Goal: Transaction & Acquisition: Obtain resource

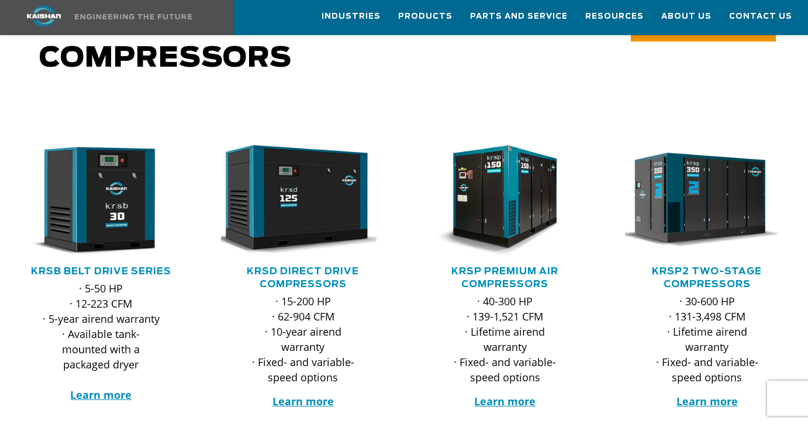
scroll to position [126, 0]
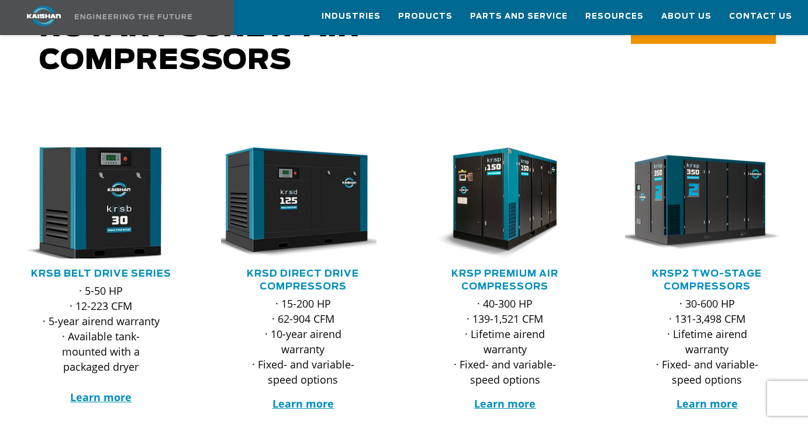
click at [100, 196] on img at bounding box center [92, 203] width 181 height 122
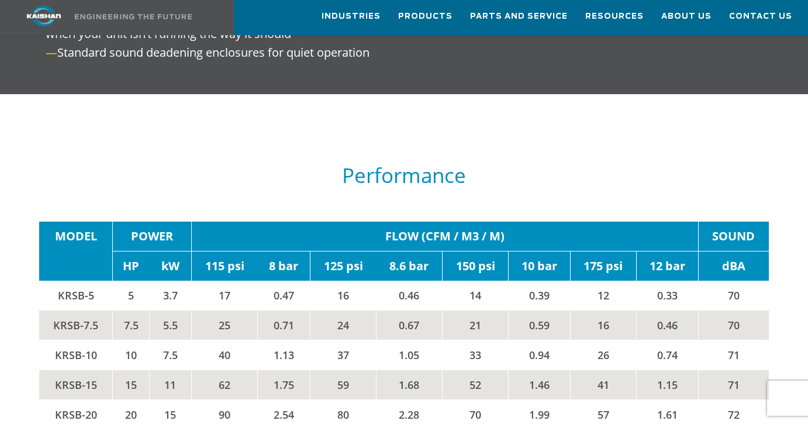
scroll to position [1667, 0]
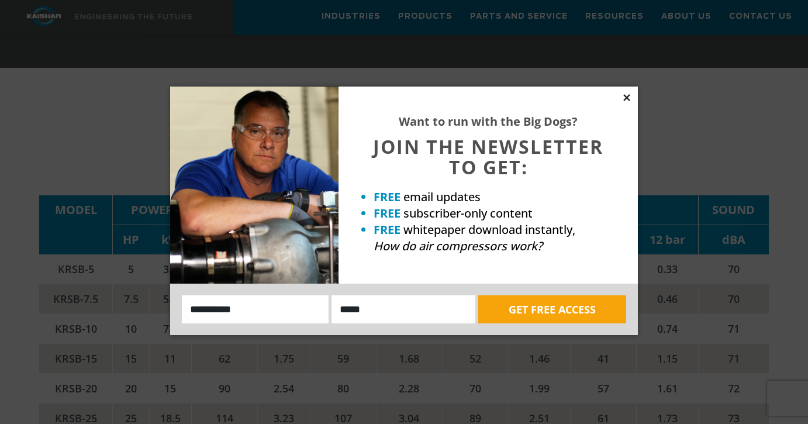
click at [624, 95] on icon at bounding box center [626, 97] width 6 height 6
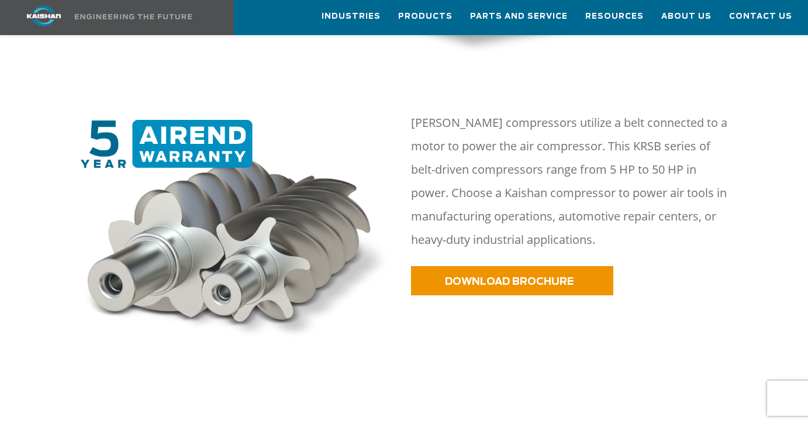
scroll to position [520, 0]
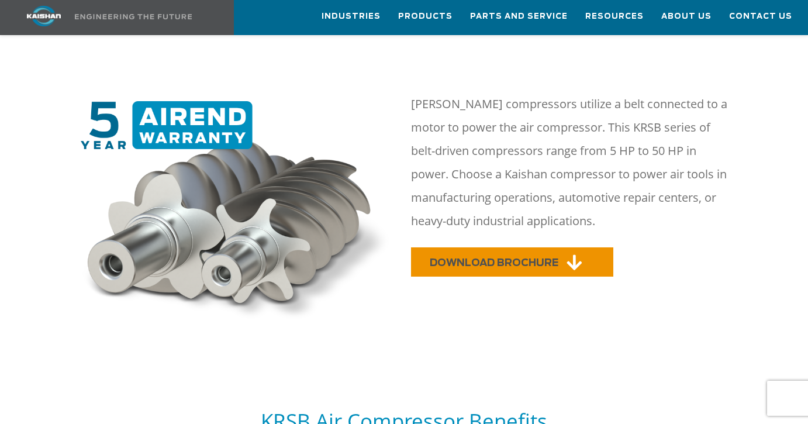
click at [554, 258] on span "DOWNLOAD BROCHURE" at bounding box center [494, 263] width 129 height 10
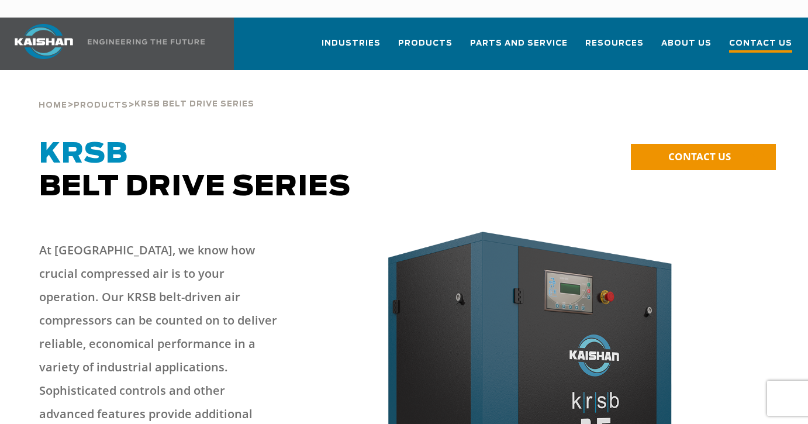
click at [765, 37] on span "Contact Us" at bounding box center [760, 45] width 63 height 16
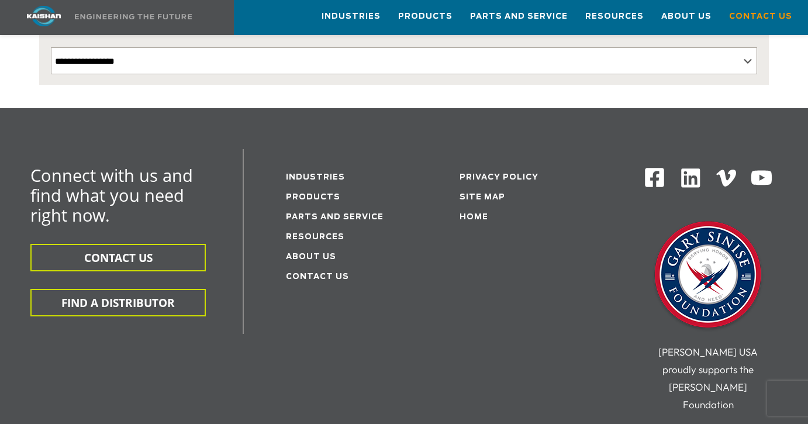
scroll to position [276, 0]
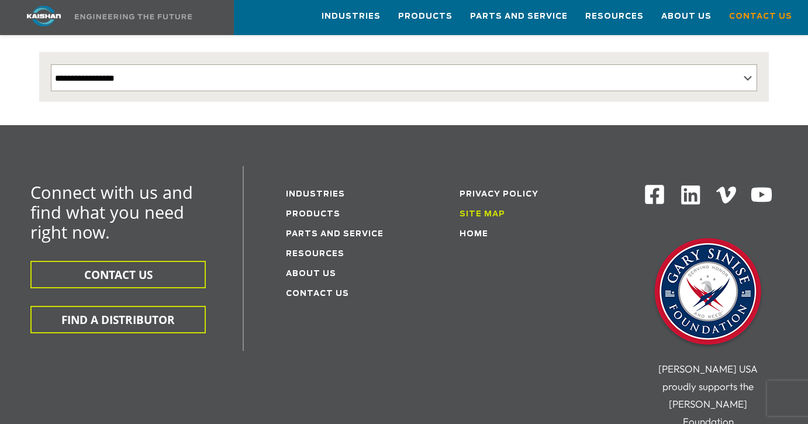
click at [490, 210] on link "Site Map" at bounding box center [482, 214] width 46 height 8
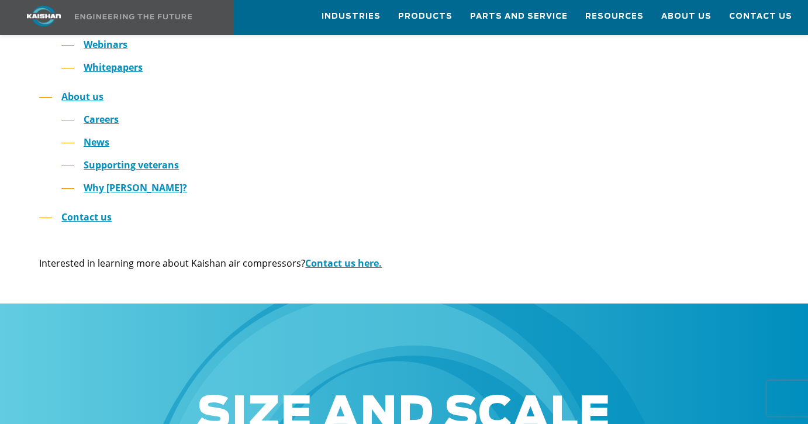
scroll to position [597, 0]
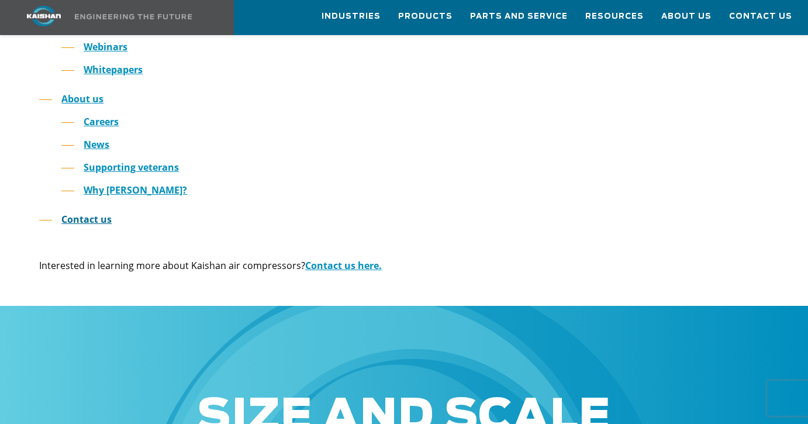
click at [94, 213] on link "Contact us" at bounding box center [86, 219] width 50 height 13
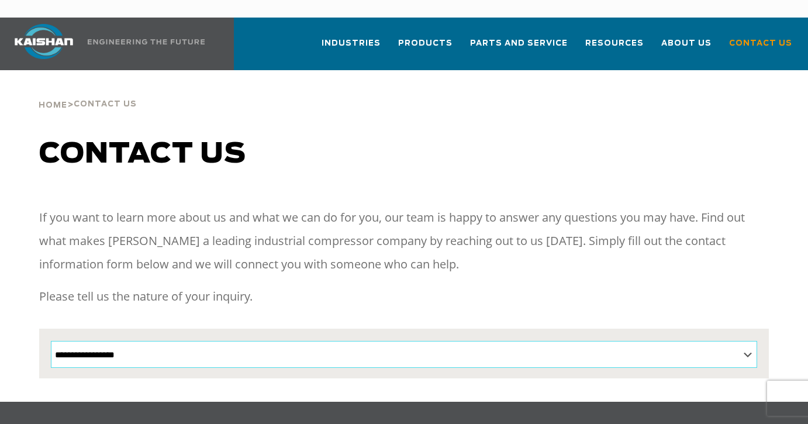
select select "**********"
